Goal: Information Seeking & Learning: Learn about a topic

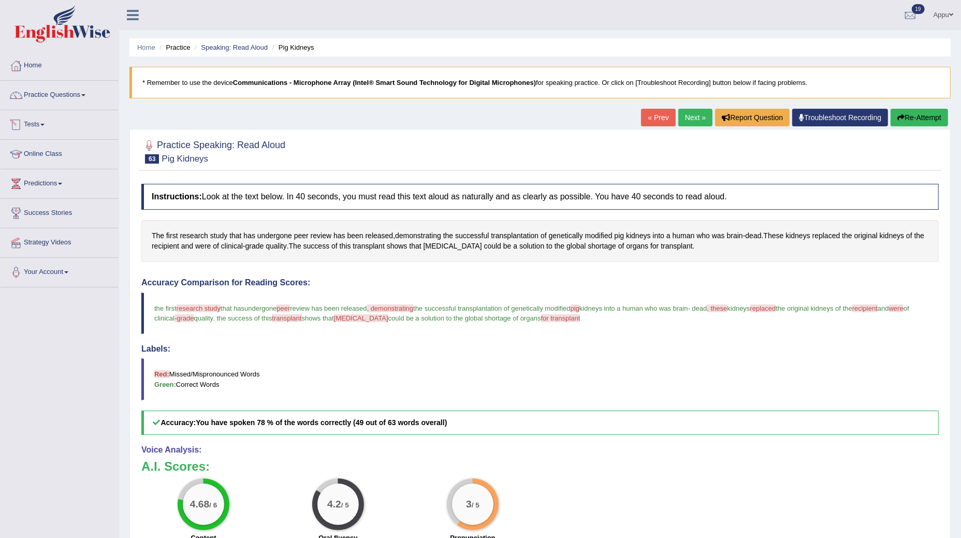
click at [46, 125] on link "Tests" at bounding box center [60, 123] width 118 height 26
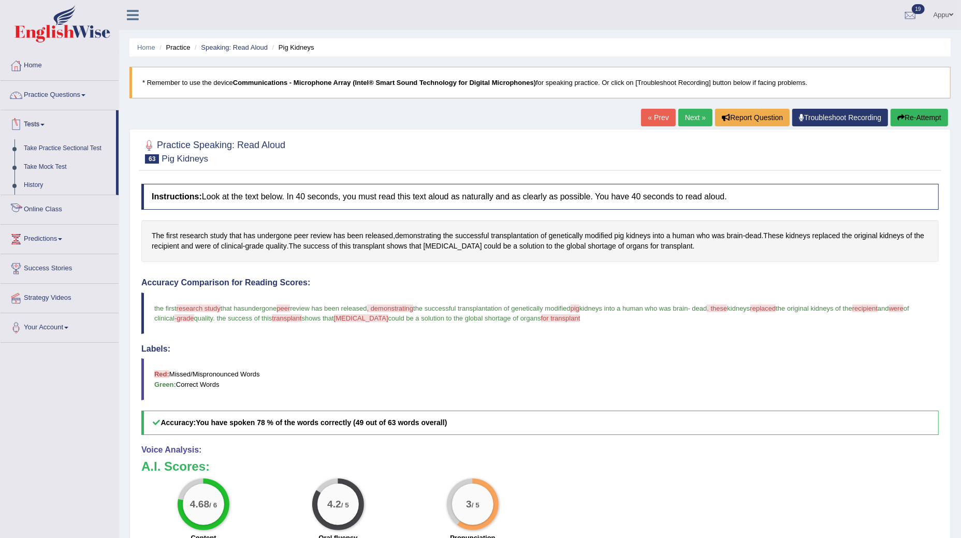
click at [51, 207] on link "Online Class" at bounding box center [60, 208] width 118 height 26
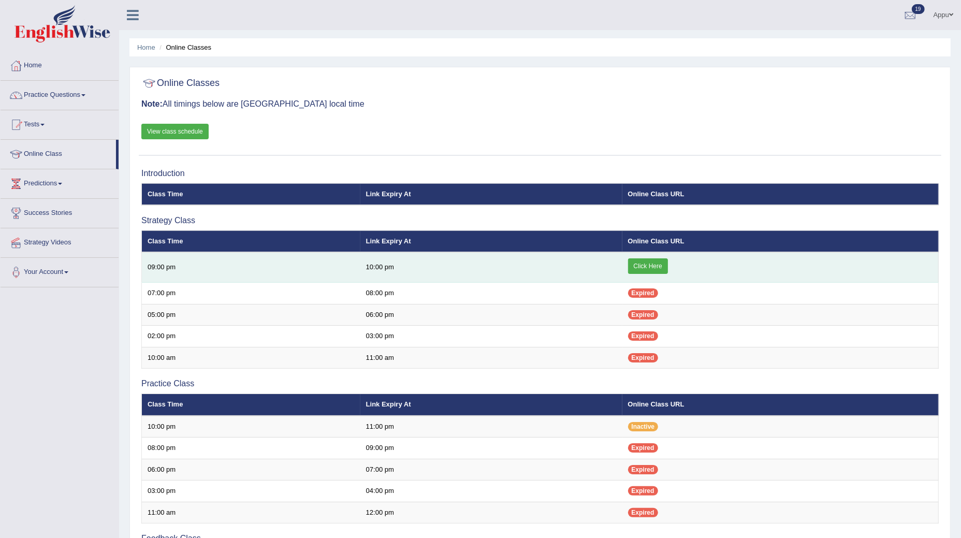
click at [653, 259] on link "Click Here" at bounding box center [648, 266] width 40 height 16
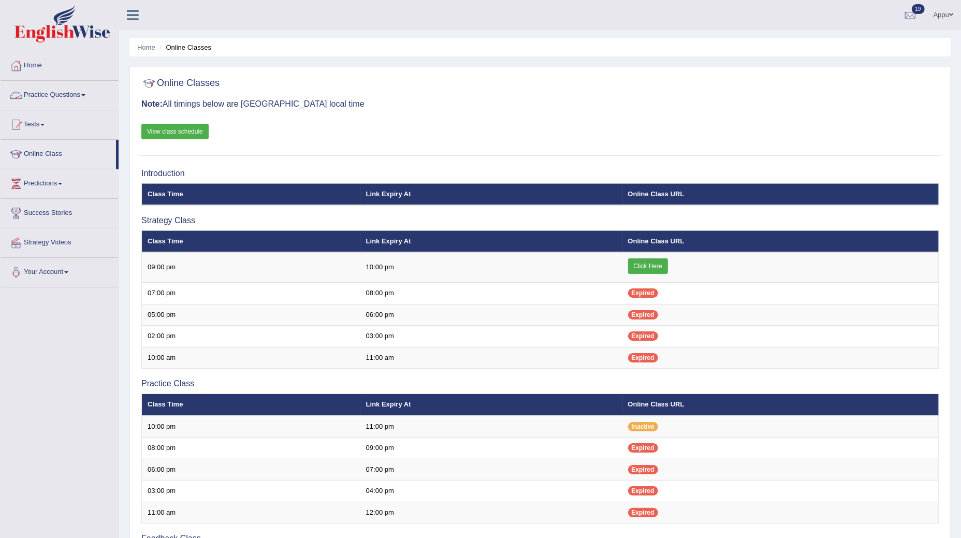
click at [65, 92] on link "Practice Questions" at bounding box center [60, 94] width 118 height 26
click at [39, 97] on link "Practice Questions" at bounding box center [60, 94] width 118 height 26
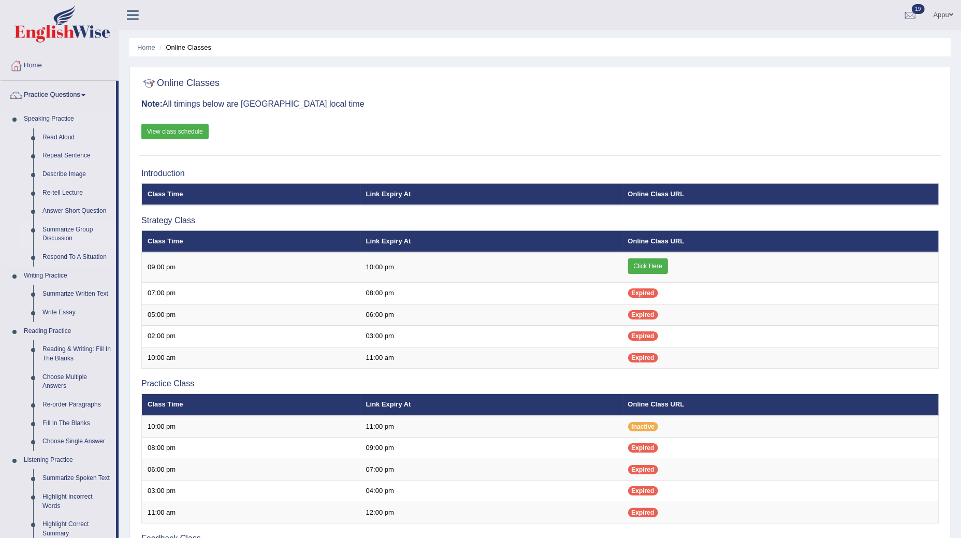
click at [58, 228] on link "Summarize Group Discussion" at bounding box center [77, 234] width 78 height 27
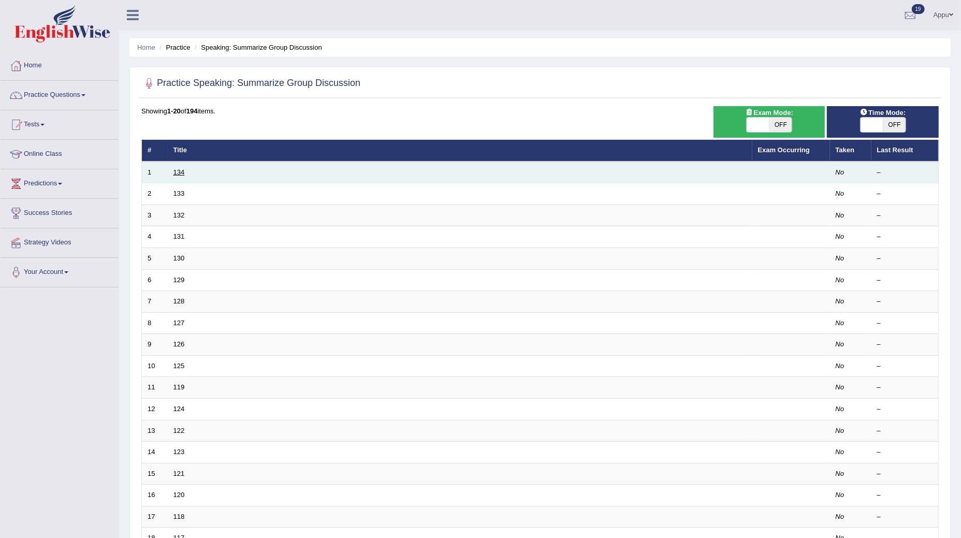
click at [182, 171] on link "134" at bounding box center [178, 172] width 11 height 8
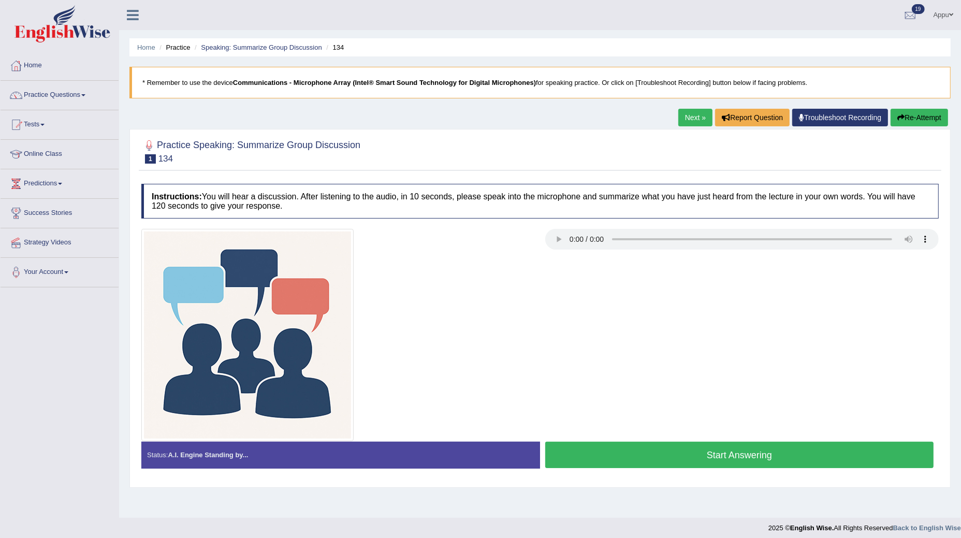
click at [697, 115] on link "Next »" at bounding box center [695, 118] width 34 height 18
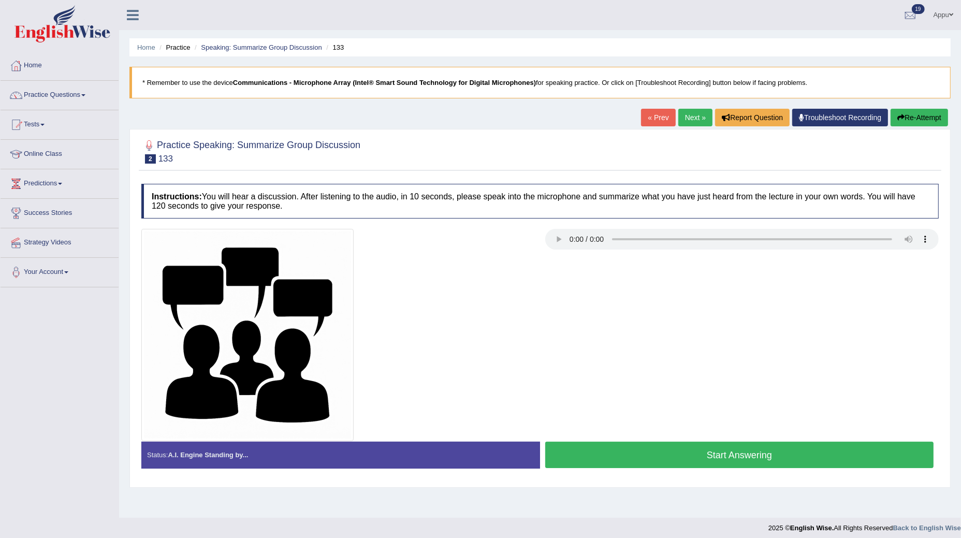
click at [647, 450] on button "Start Answering" at bounding box center [739, 455] width 388 height 26
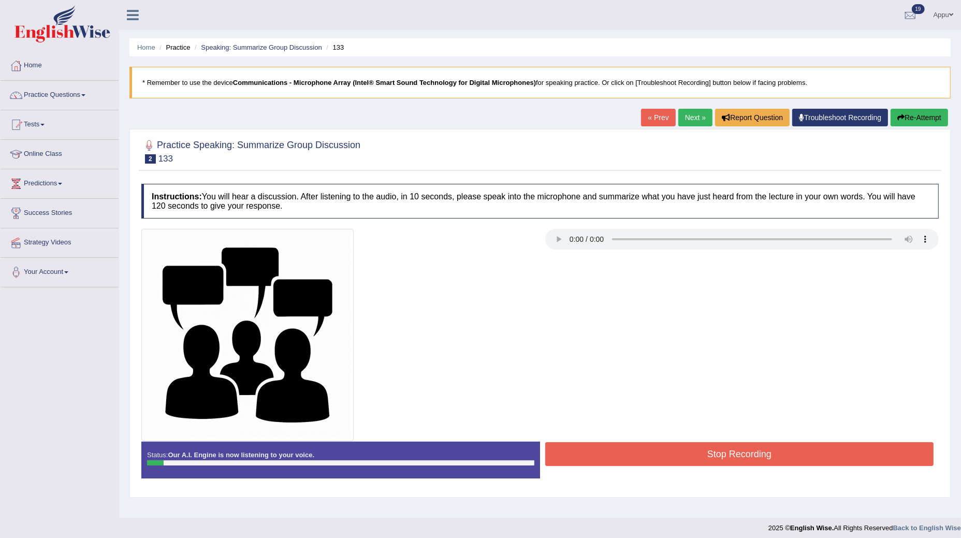
click at [919, 122] on button "Re-Attempt" at bounding box center [919, 118] width 57 height 18
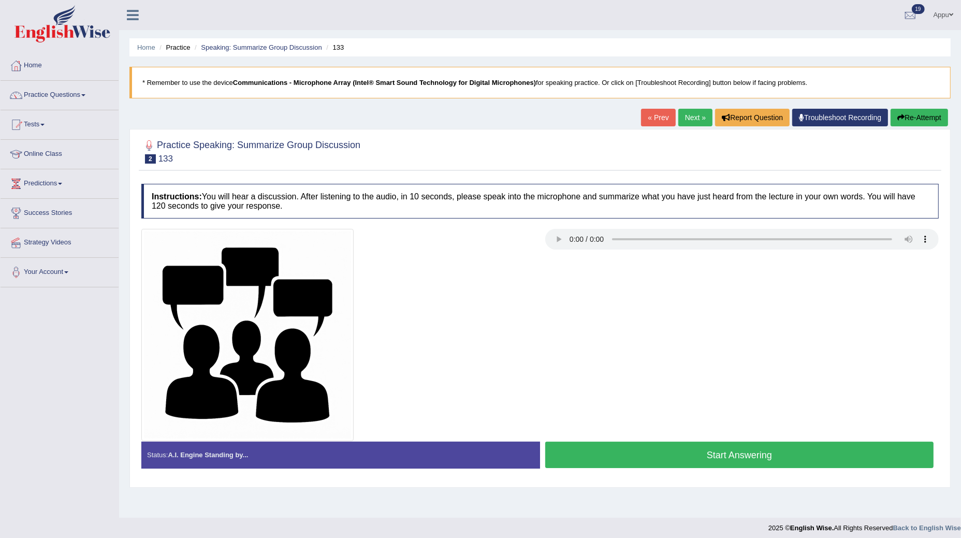
click at [707, 452] on button "Start Answering" at bounding box center [739, 455] width 388 height 26
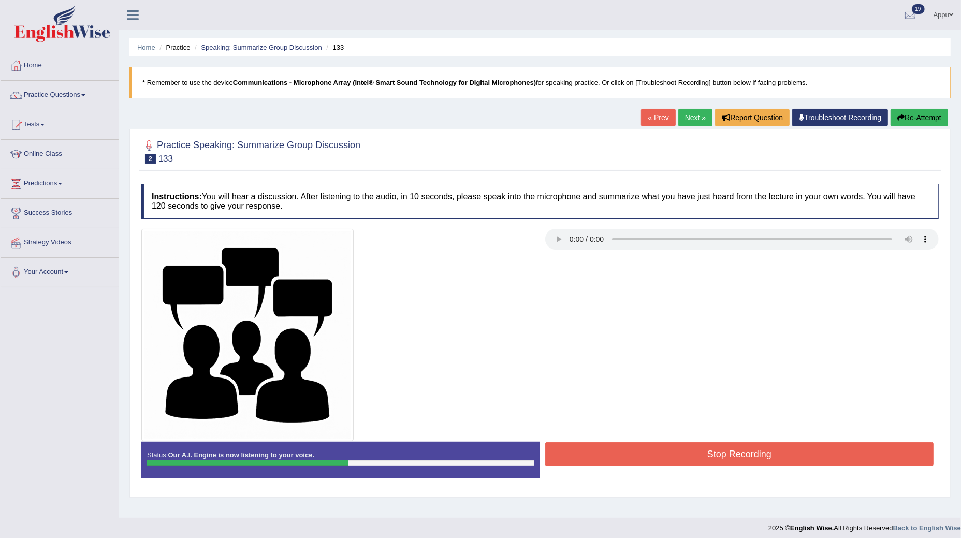
click at [707, 452] on button "Stop Recording" at bounding box center [739, 454] width 388 height 24
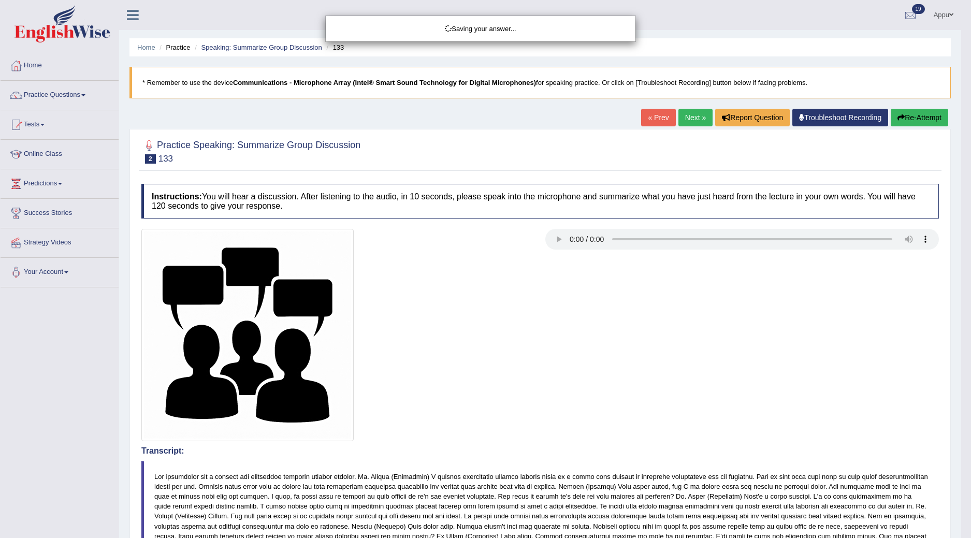
click at [866, 325] on div "Saving your answer..." at bounding box center [485, 269] width 971 height 538
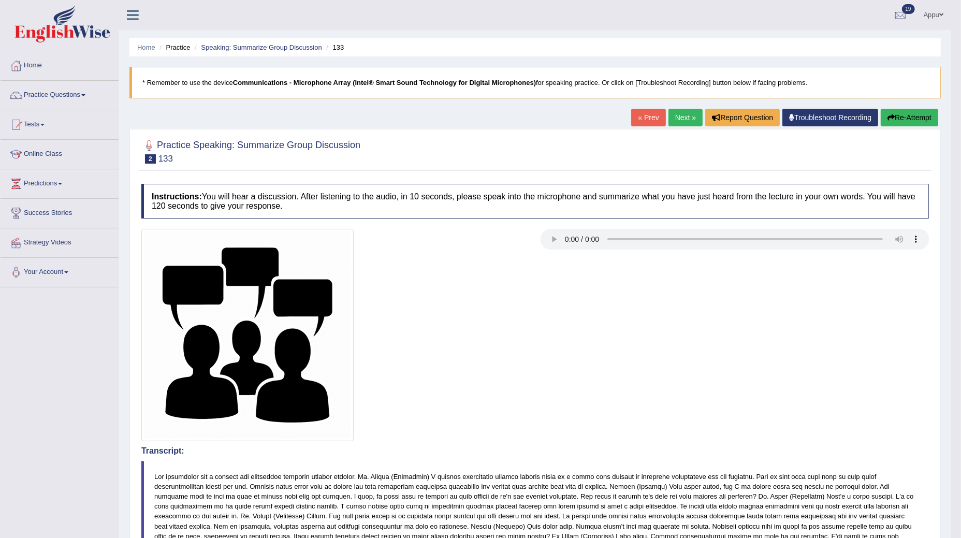
click at [677, 111] on link "Next »" at bounding box center [686, 118] width 34 height 18
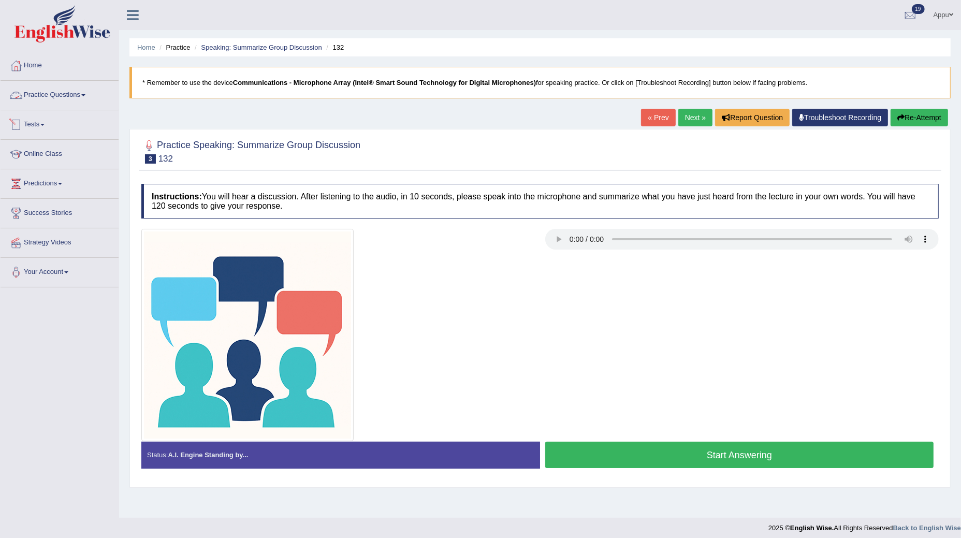
click at [83, 99] on link "Practice Questions" at bounding box center [60, 94] width 118 height 26
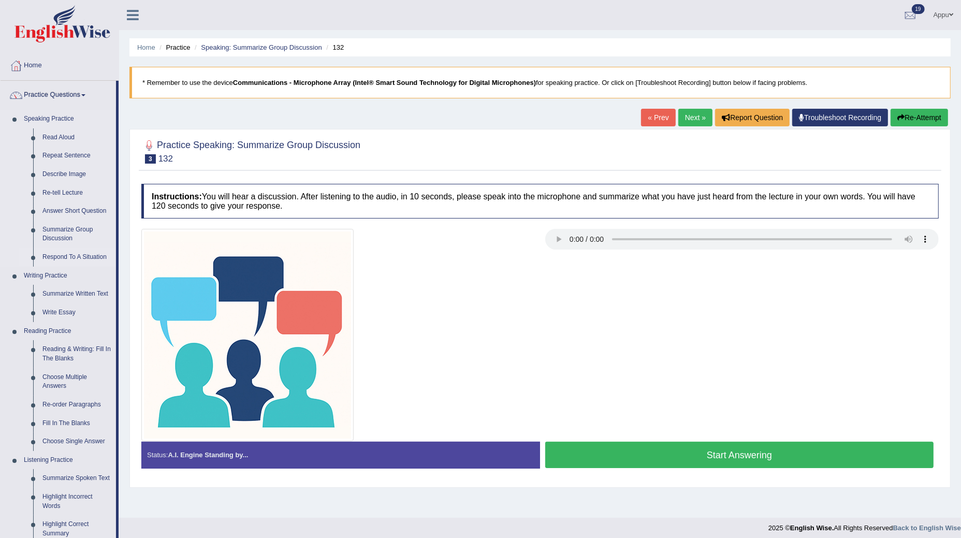
click at [80, 257] on link "Respond To A Situation" at bounding box center [77, 257] width 78 height 19
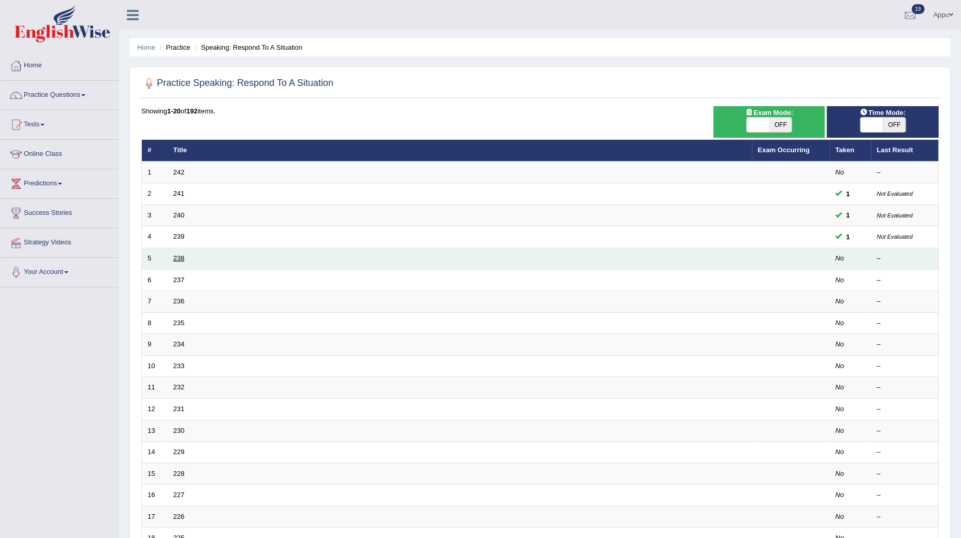
click at [178, 257] on link "238" at bounding box center [178, 258] width 11 height 8
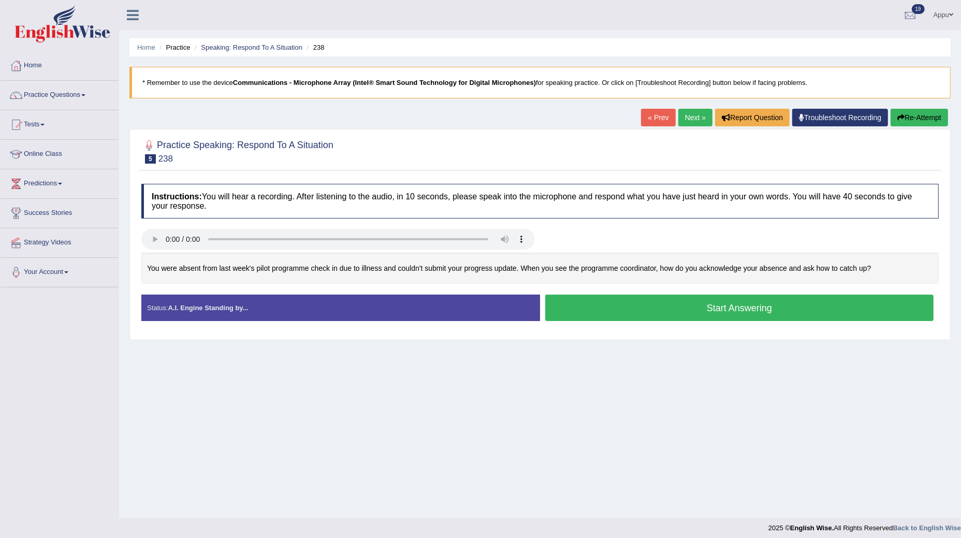
click at [623, 309] on button "Start Answering" at bounding box center [739, 308] width 388 height 26
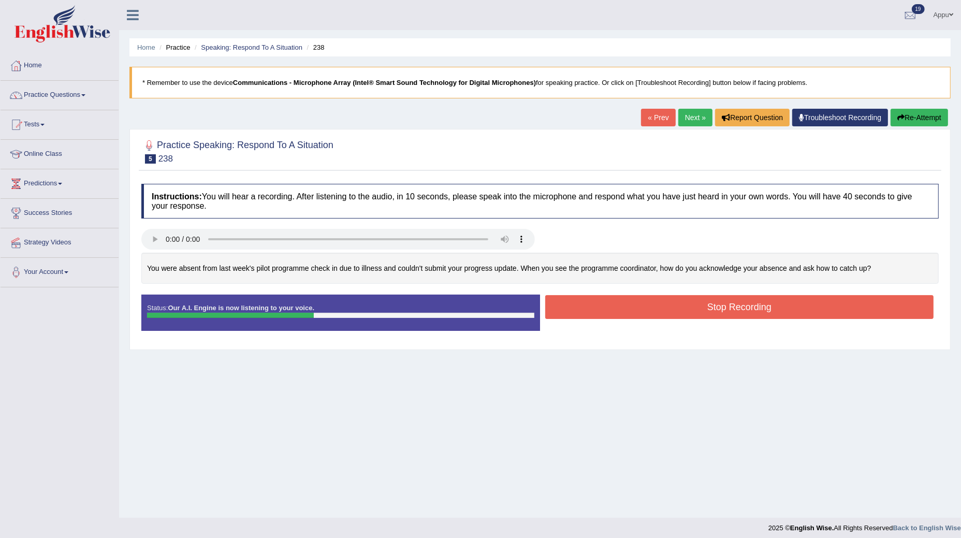
click at [623, 309] on button "Stop Recording" at bounding box center [739, 307] width 388 height 24
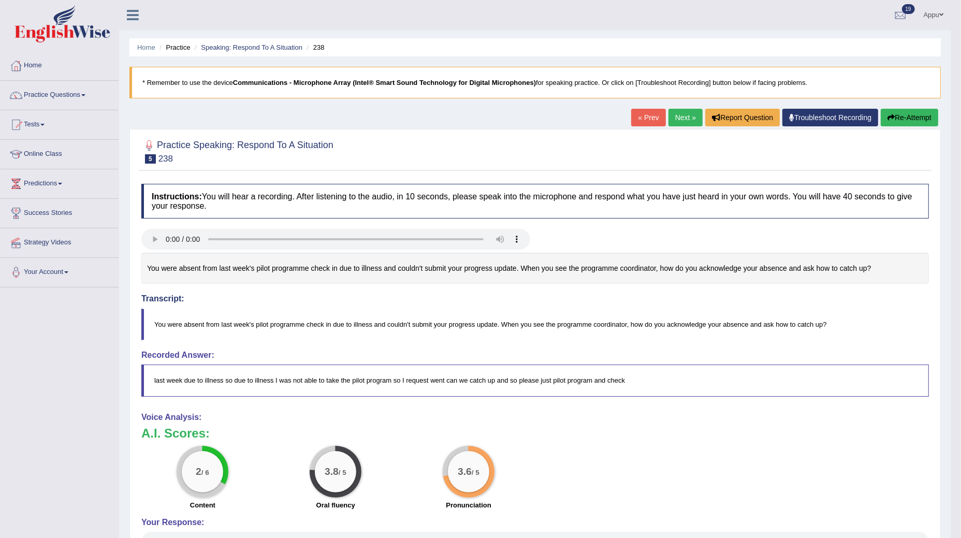
click at [689, 118] on link "Next »" at bounding box center [686, 118] width 34 height 18
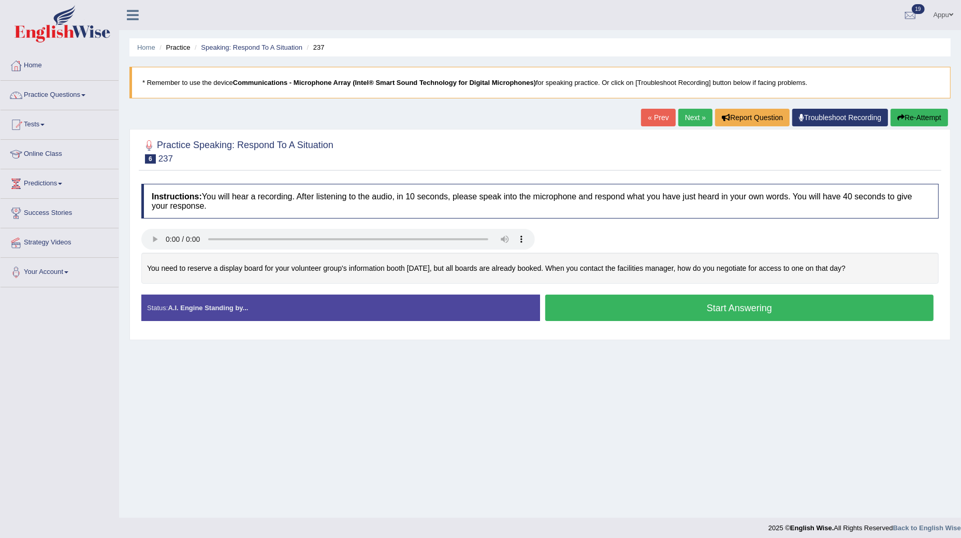
click at [708, 310] on button "Start Answering" at bounding box center [739, 308] width 388 height 26
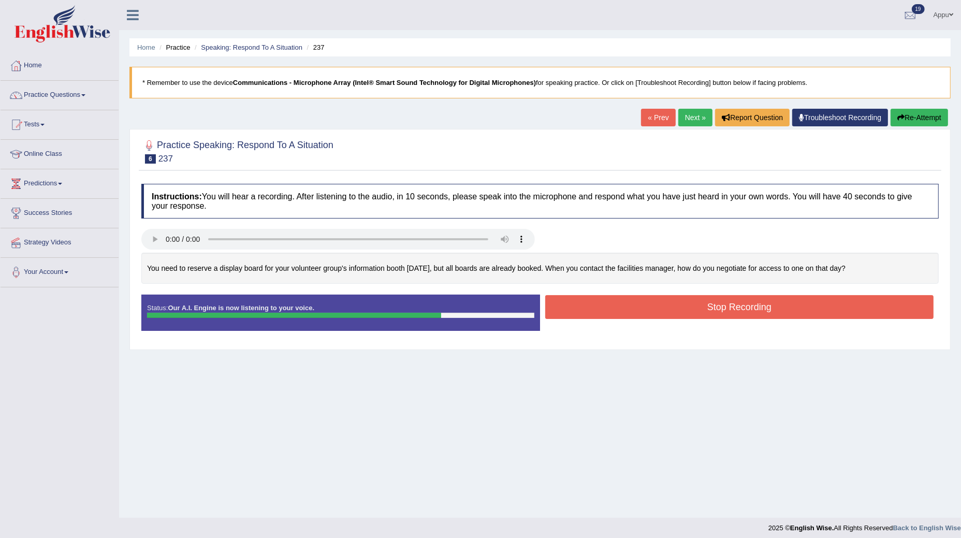
click at [775, 309] on button "Stop Recording" at bounding box center [739, 307] width 388 height 24
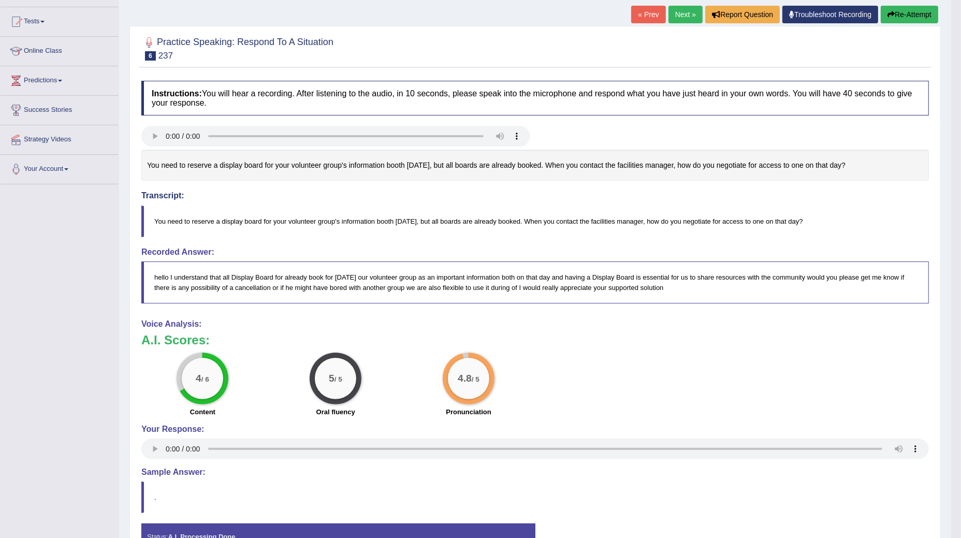
scroll to position [104, 0]
